Goal: Information Seeking & Learning: Learn about a topic

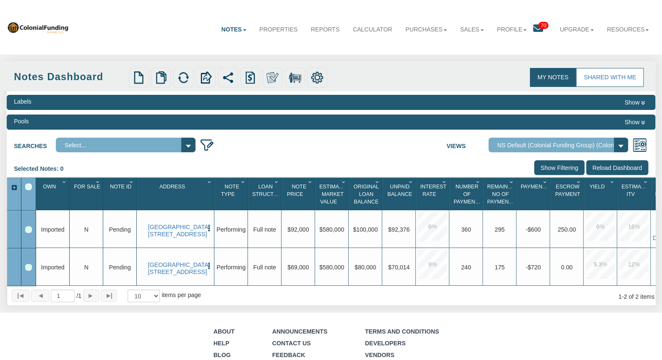
click at [542, 73] on link "My Notes" at bounding box center [553, 77] width 47 height 19
click at [598, 75] on link "Shared with Me" at bounding box center [610, 77] width 68 height 19
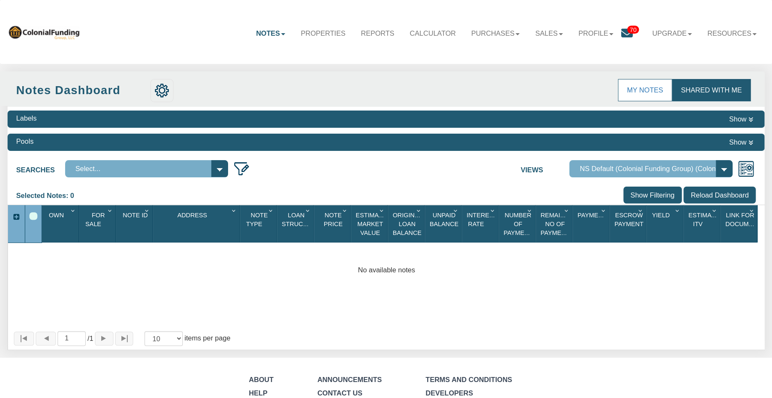
click at [625, 33] on icon at bounding box center [627, 33] width 12 height 12
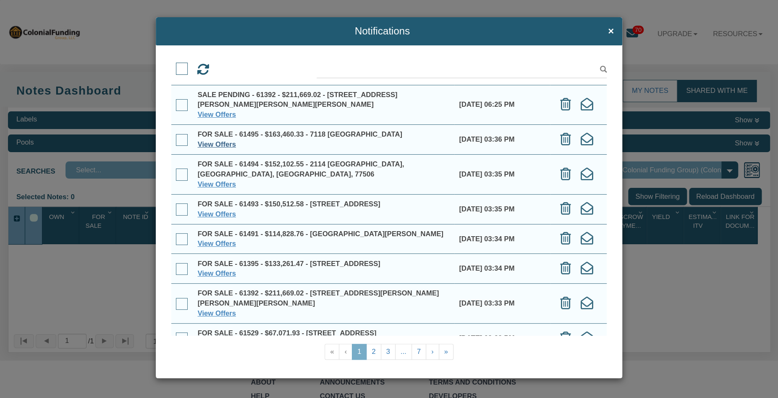
click at [224, 145] on link "View Offers" at bounding box center [217, 144] width 38 height 8
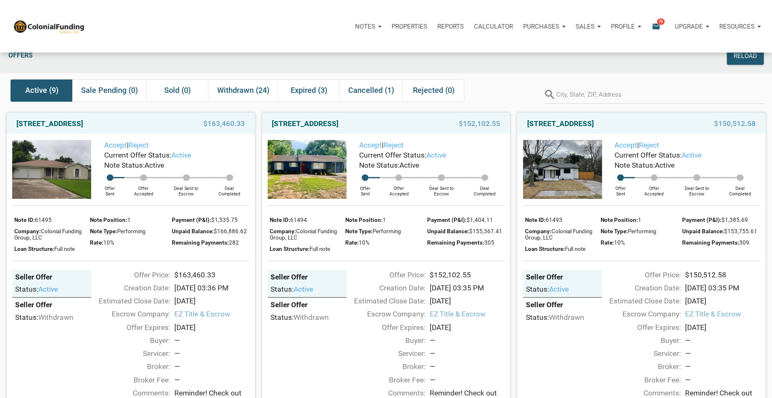
scroll to position [7, 0]
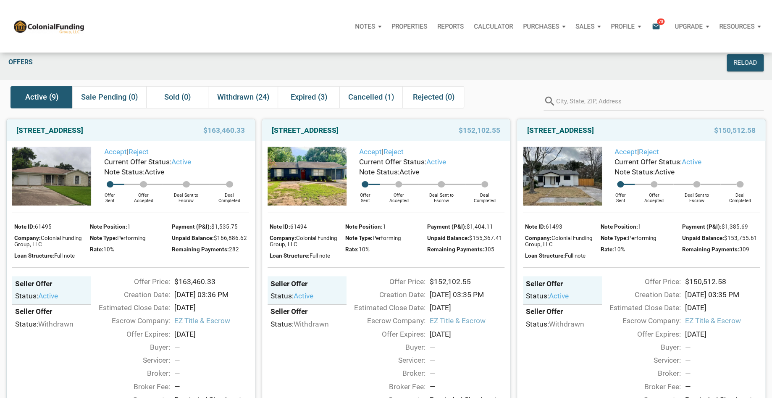
click at [375, 24] on p "Sales" at bounding box center [365, 27] width 20 height 8
click at [550, 49] on link "Offers" at bounding box center [563, 48] width 80 height 17
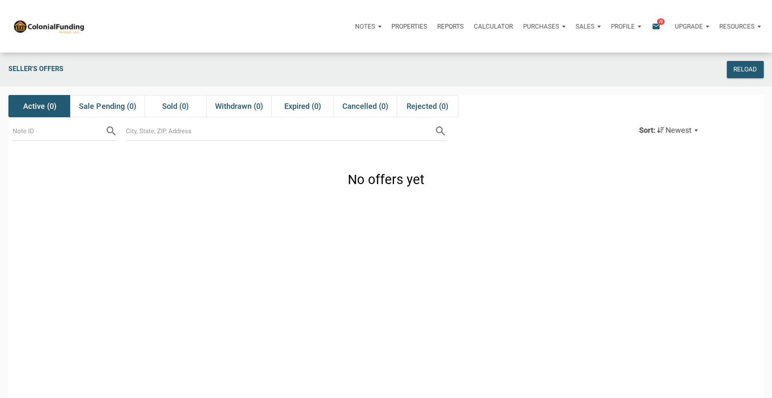
click at [657, 25] on icon "email" at bounding box center [656, 26] width 10 height 10
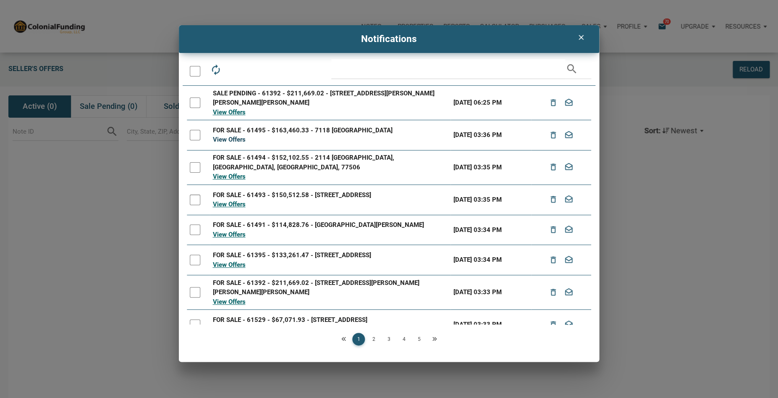
click at [230, 139] on link "View Offers" at bounding box center [228, 140] width 33 height 8
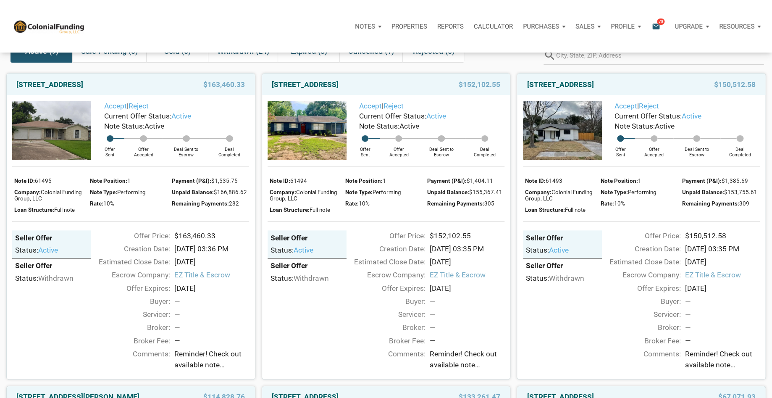
scroll to position [60, 0]
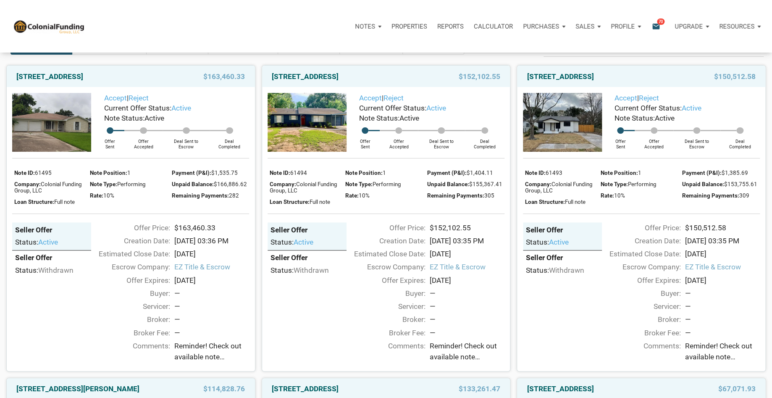
click at [306, 125] on img at bounding box center [306, 122] width 79 height 59
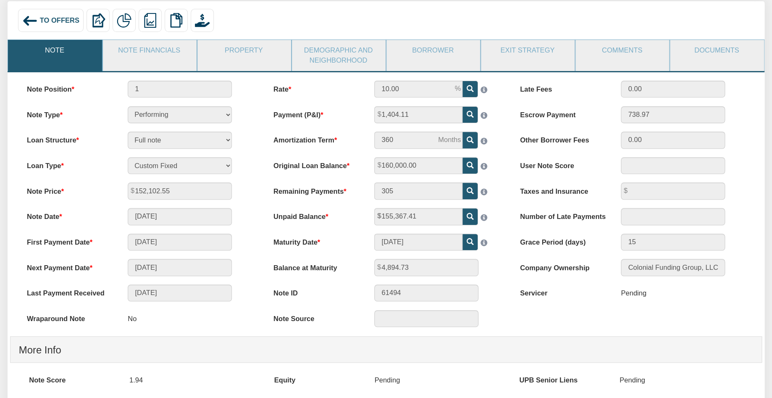
scroll to position [47, 0]
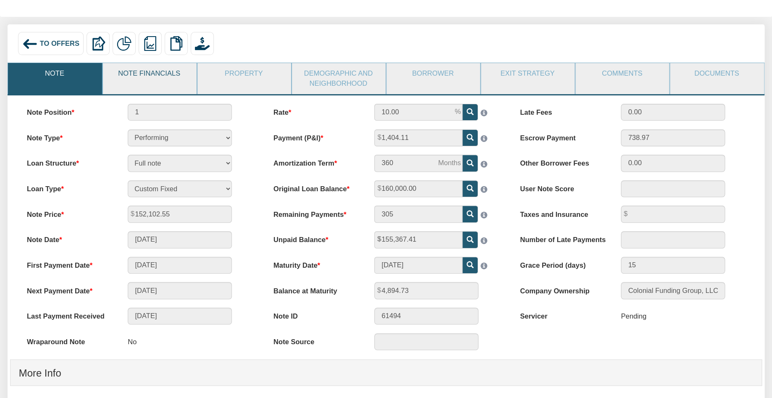
click at [158, 77] on link "Note Financials" at bounding box center [149, 73] width 93 height 21
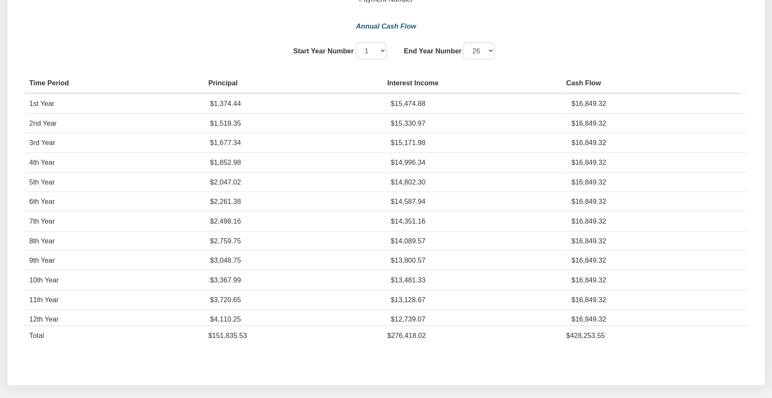
scroll to position [786, 0]
click at [463, 41] on select "1 2 3 4 5 6 7 8 9 10 11 12" at bounding box center [478, 49] width 31 height 17
select select "5"
click option "5" at bounding box center [0, 0] width 0 height 0
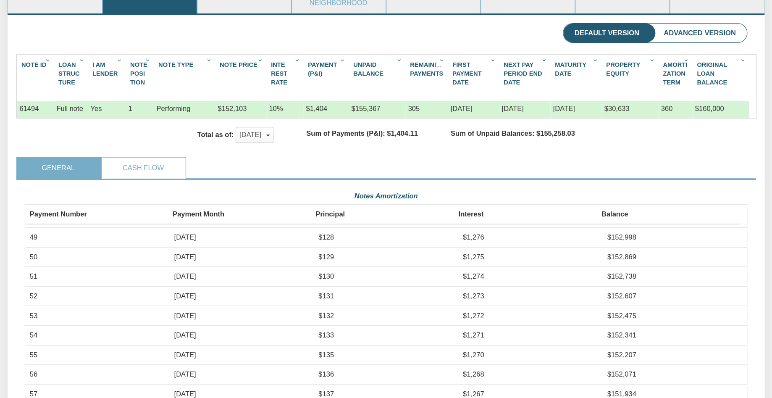
scroll to position [121, 0]
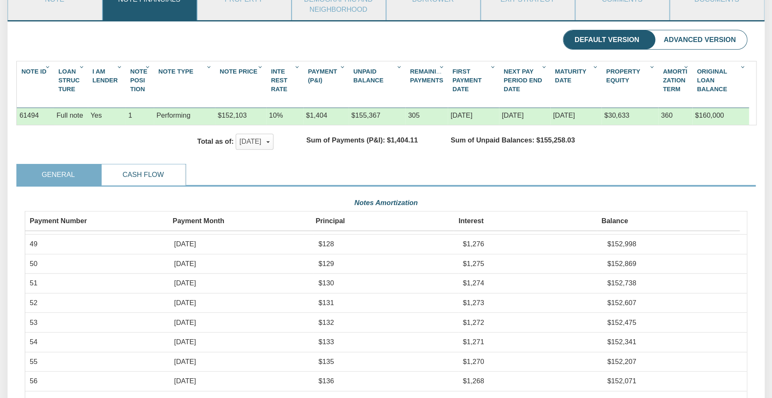
click at [167, 172] on link "Cash Flow" at bounding box center [143, 174] width 83 height 21
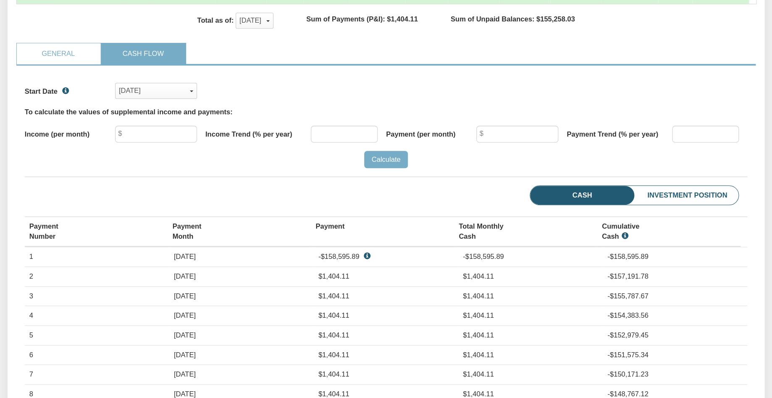
scroll to position [249, 0]
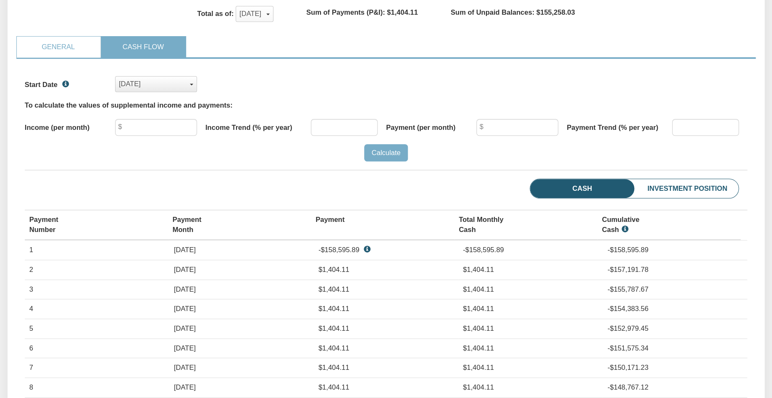
click at [191, 84] on span "button" at bounding box center [191, 85] width 3 height 2
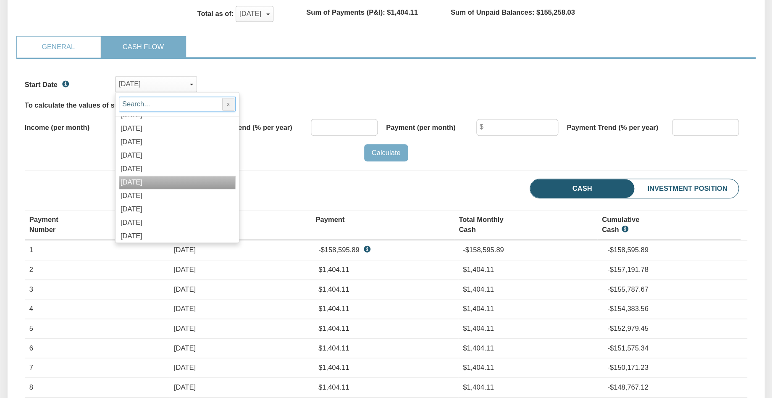
scroll to position [311, 0]
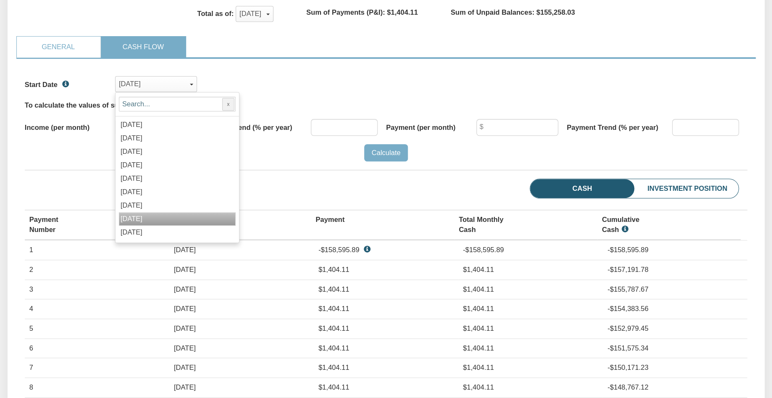
click at [175, 215] on div "[DATE]" at bounding box center [177, 218] width 117 height 13
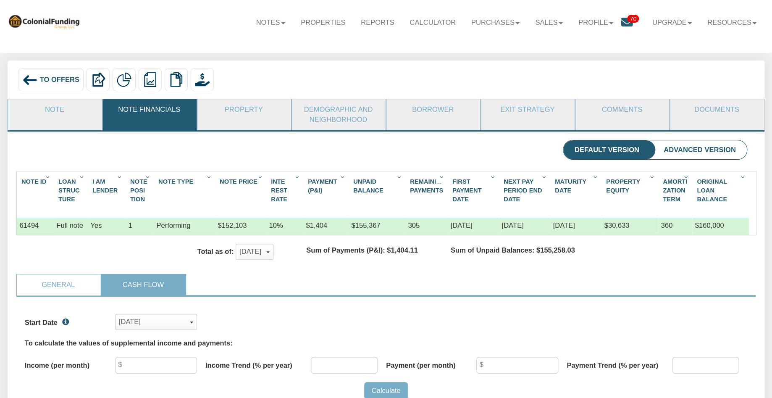
scroll to position [0, 0]
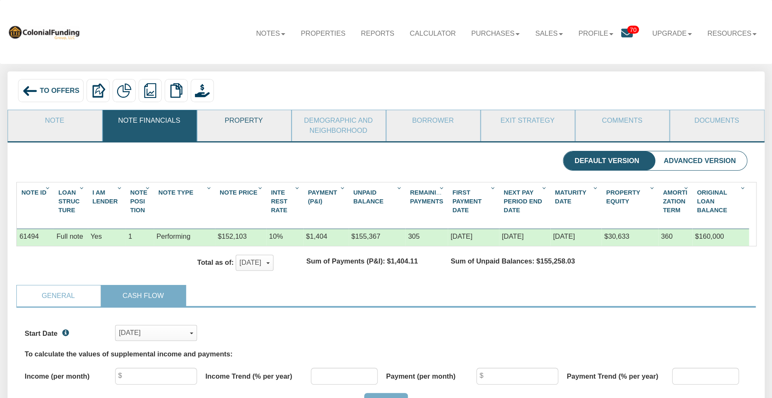
click at [249, 125] on link "Property" at bounding box center [243, 120] width 93 height 21
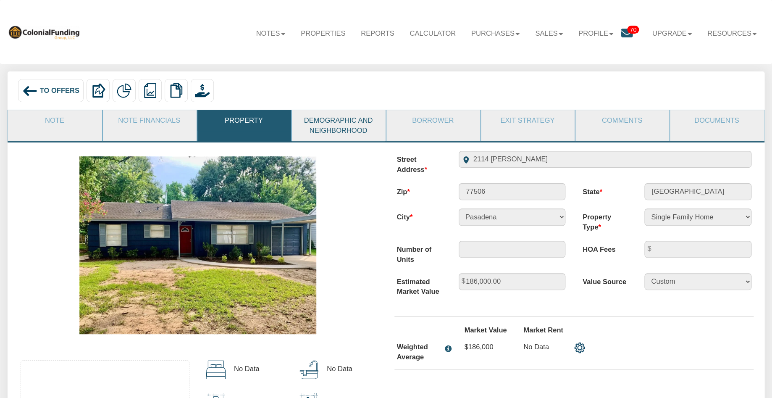
click at [350, 124] on link "Demographic and Neighborhood" at bounding box center [338, 125] width 93 height 31
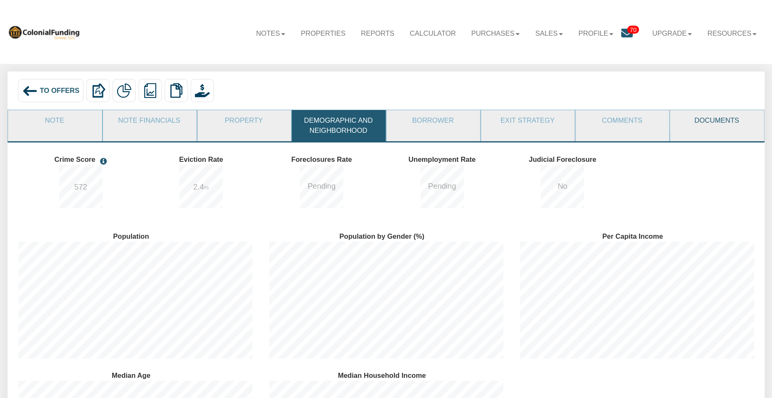
click at [719, 120] on link "Documents" at bounding box center [716, 120] width 93 height 21
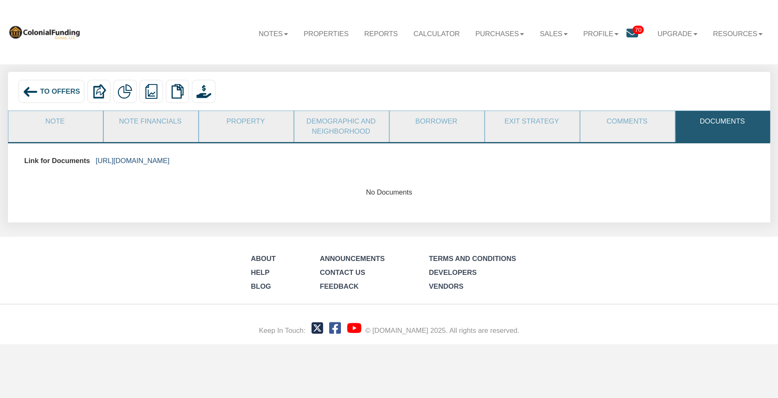
click at [170, 160] on link "[URL][DOMAIN_NAME]" at bounding box center [133, 161] width 74 height 8
click at [47, 123] on link "Note" at bounding box center [55, 121] width 94 height 21
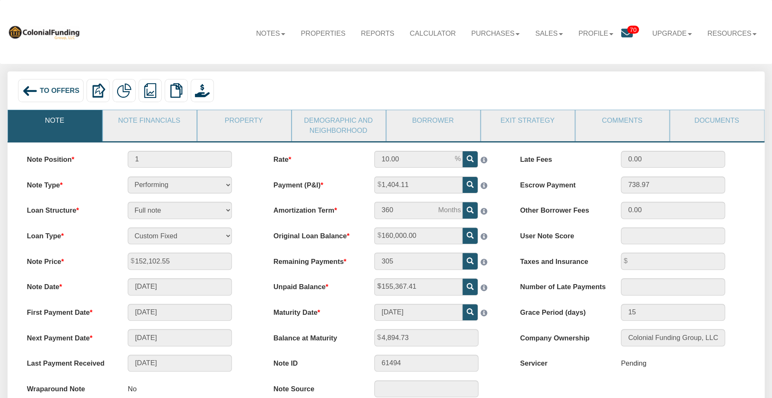
click at [58, 88] on span "To Offers" at bounding box center [59, 90] width 39 height 8
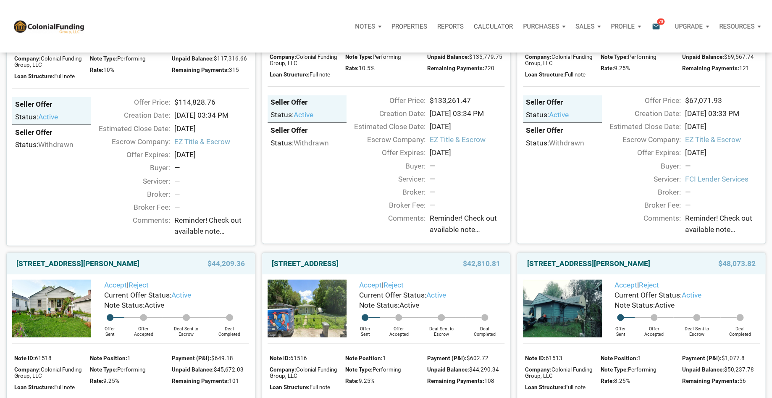
scroll to position [450, 0]
